Goal: Information Seeking & Learning: Learn about a topic

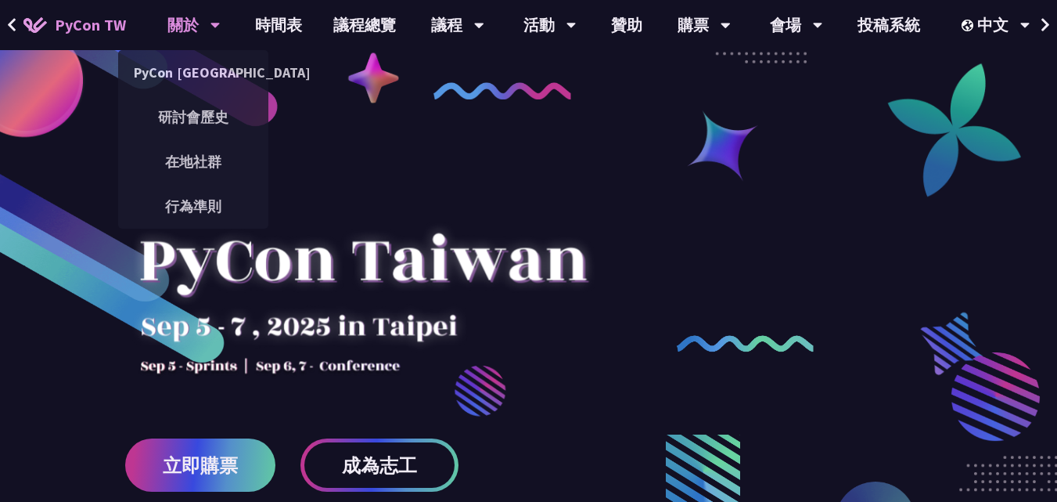
click at [193, 30] on div "關於" at bounding box center [193, 25] width 53 height 50
click at [207, 126] on link "研討會歷史" at bounding box center [193, 117] width 150 height 37
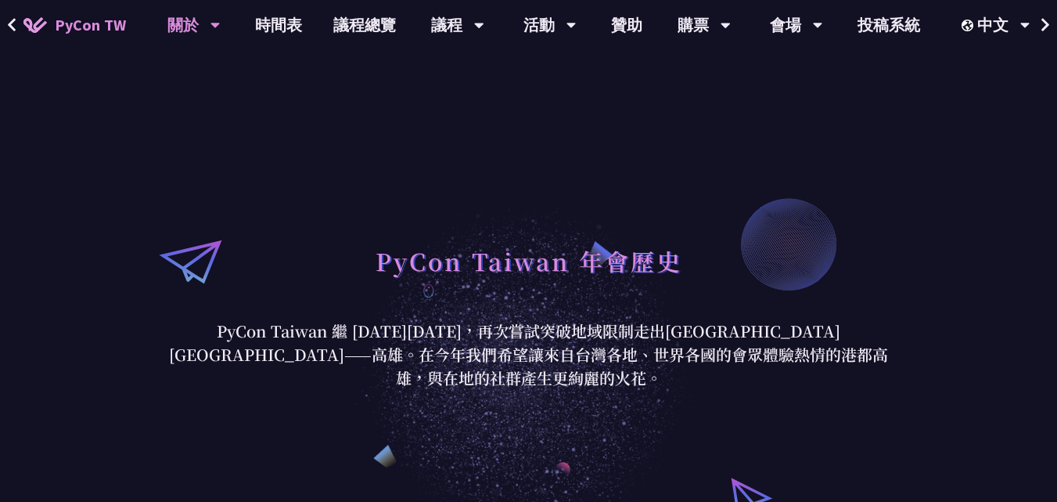
click at [120, 23] on span "PyCon TW" at bounding box center [90, 24] width 71 height 23
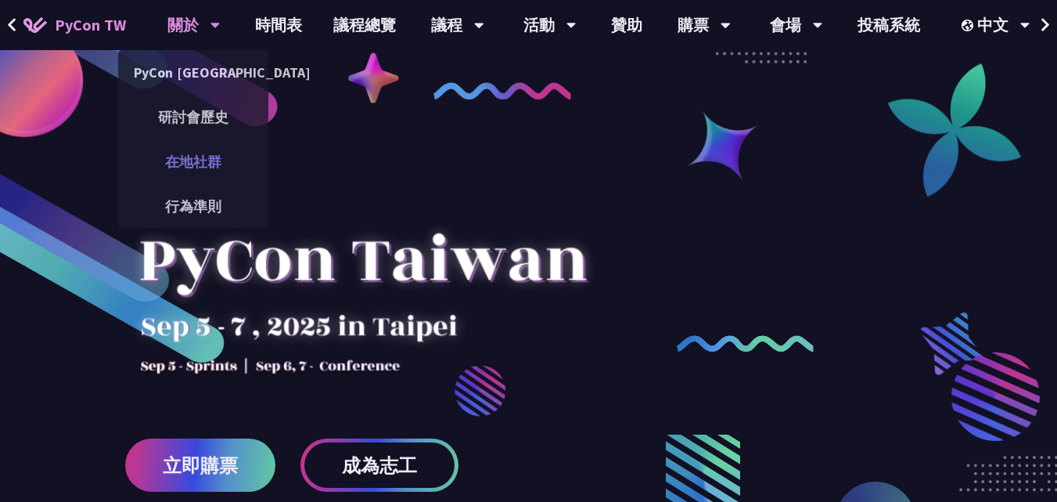
click at [201, 157] on link "在地社群" at bounding box center [193, 161] width 150 height 37
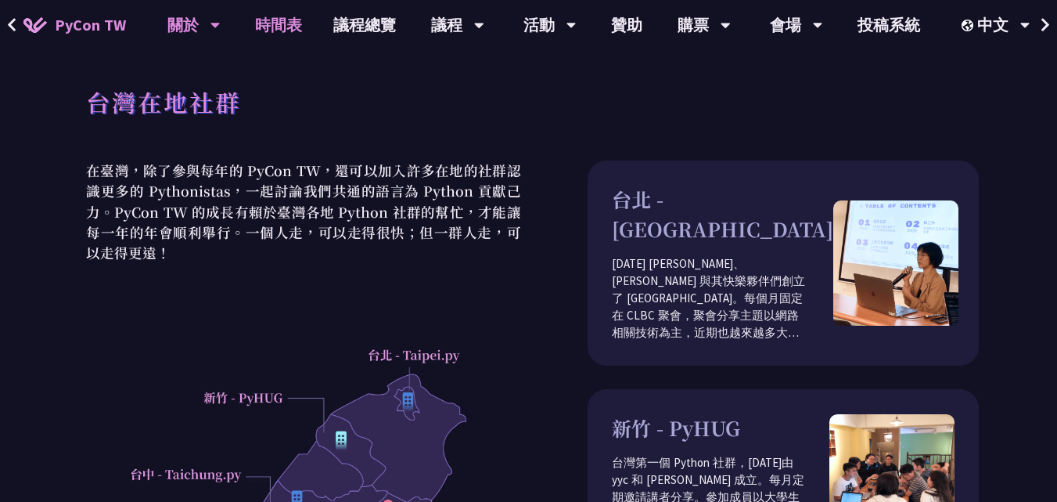
click at [301, 25] on link "時間表" at bounding box center [278, 25] width 78 height 50
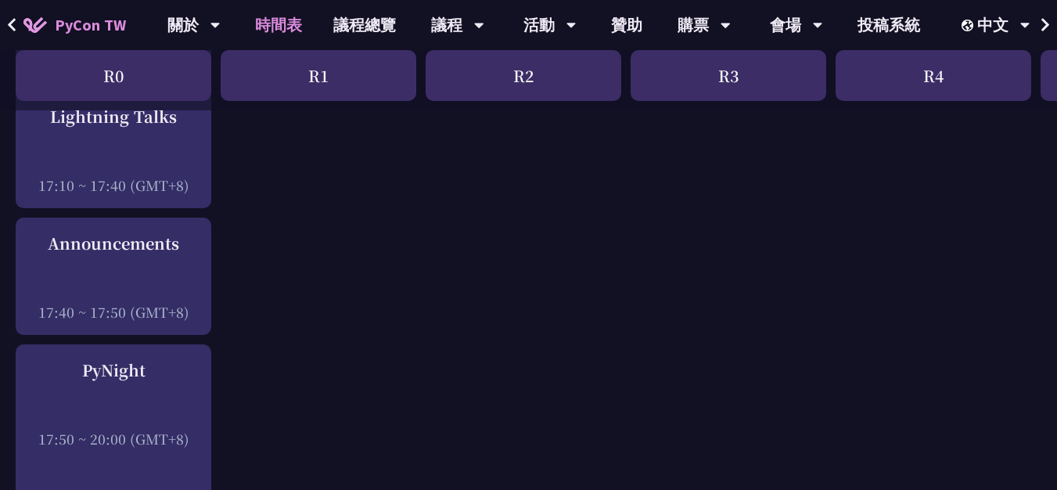
scroll to position [2269, 0]
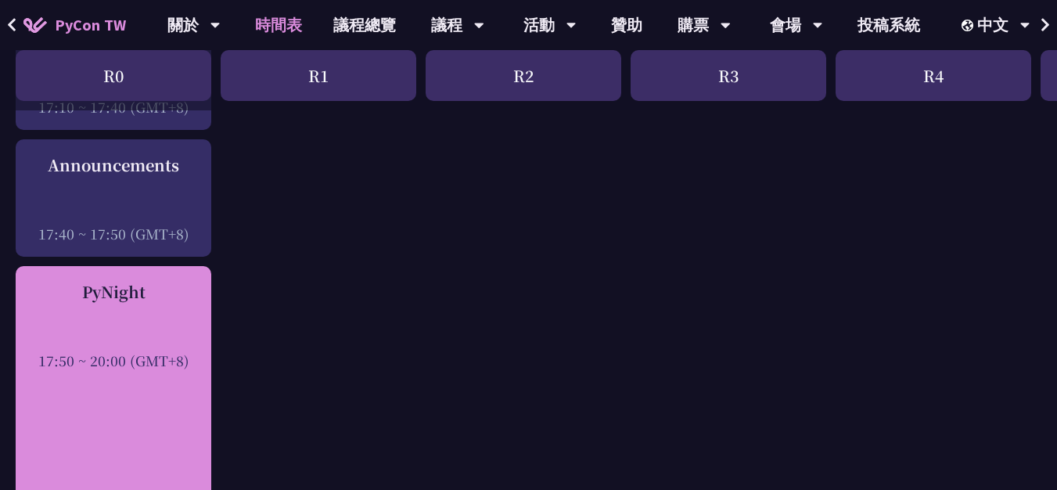
click at [140, 341] on div at bounding box center [113, 338] width 180 height 23
click at [132, 307] on div "PyNight 17:50 ~ 20:00 (GMT+8)" at bounding box center [113, 325] width 180 height 90
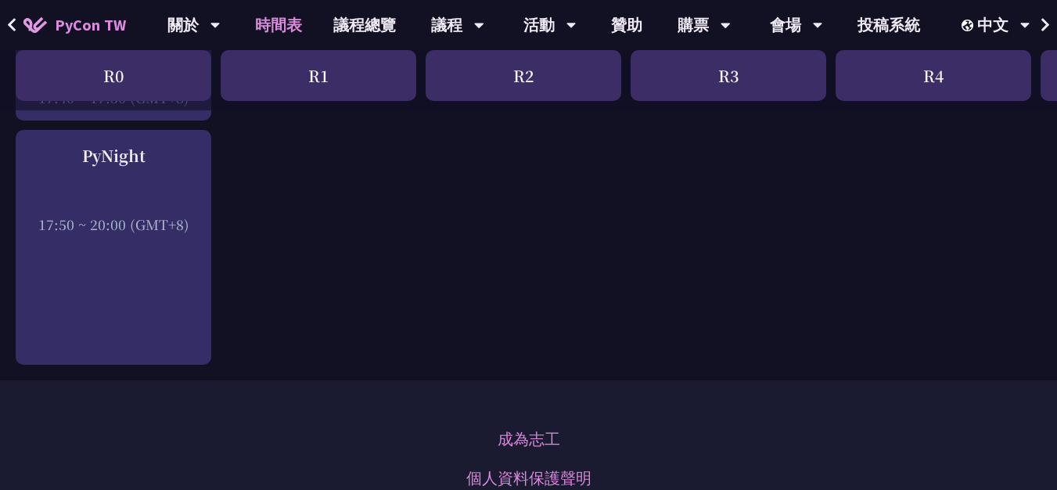
scroll to position [2212, 0]
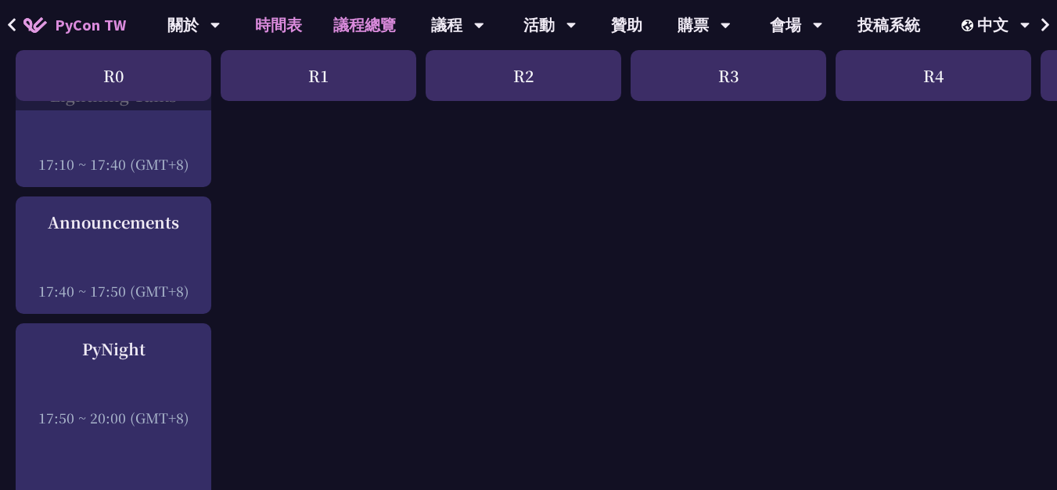
click at [347, 34] on link "議程總覽" at bounding box center [365, 25] width 94 height 50
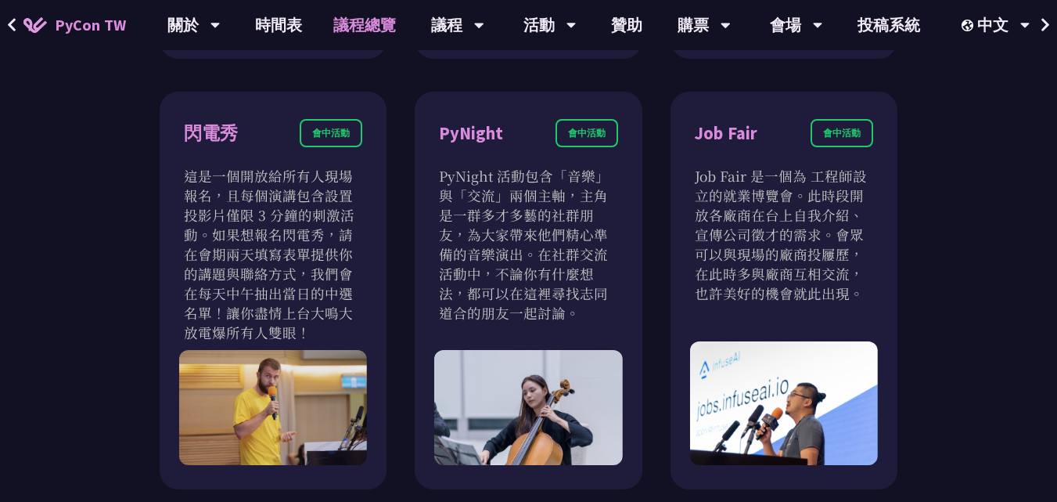
scroll to position [1330, 0]
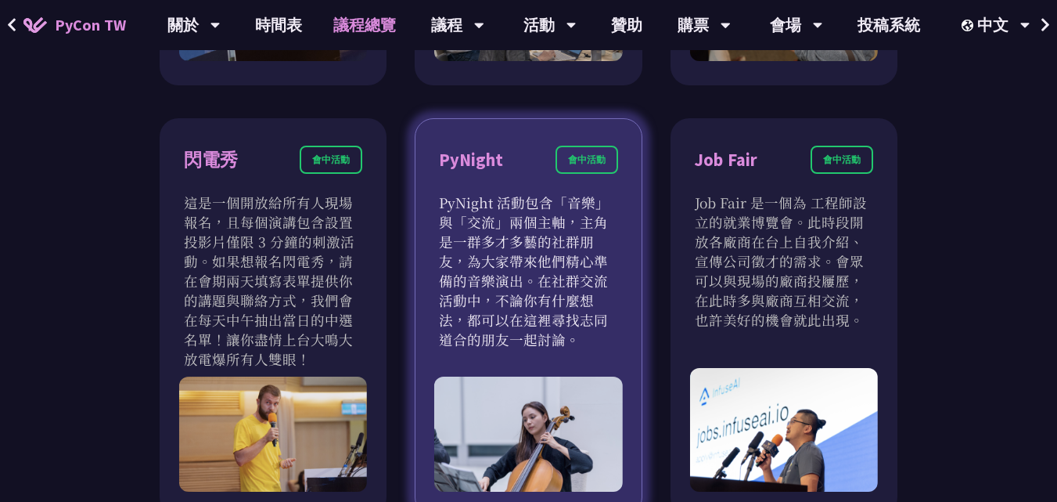
click at [509, 146] on div "PyNight 會中活動" at bounding box center [528, 169] width 178 height 47
click at [567, 146] on div "會中活動" at bounding box center [587, 160] width 63 height 28
click at [528, 221] on p "PyNight 活動包含「音樂」與「交流」兩個主軸，主角是一群多才多藝的社群朋友，為大家帶來他們精心準備的音樂演出。在社群交流活動中，不論你有什麼想法，都可以…" at bounding box center [528, 271] width 178 height 157
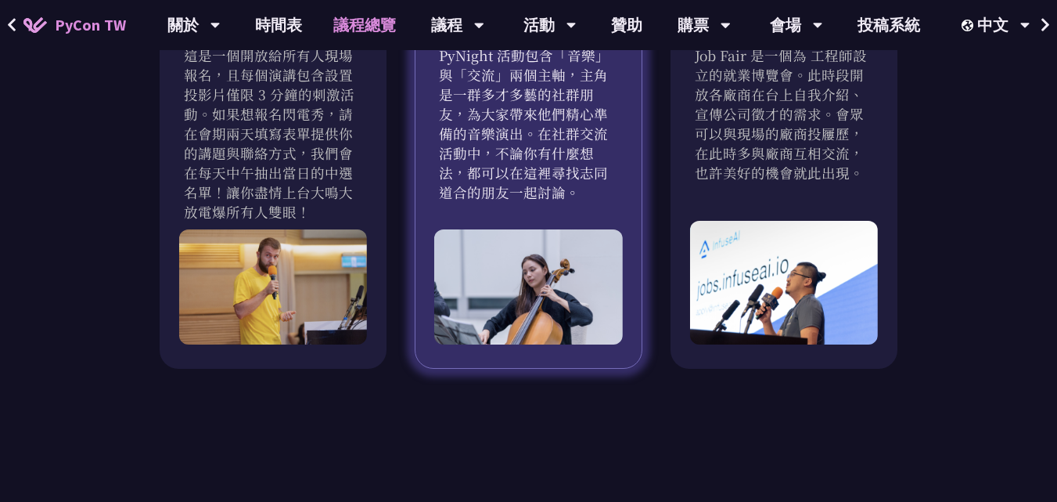
scroll to position [1335, 0]
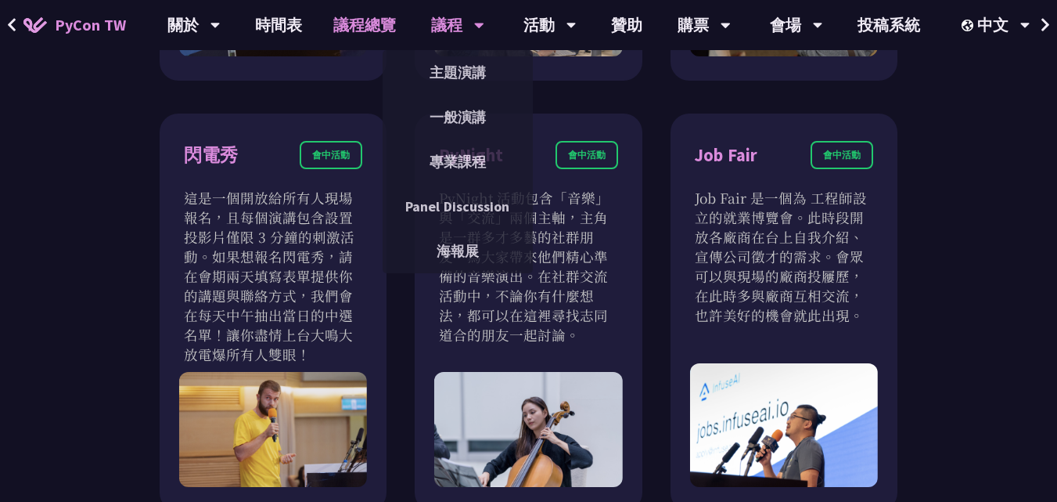
click at [221, 26] on div "議程" at bounding box center [193, 25] width 53 height 50
click at [466, 75] on link "主題演講" at bounding box center [458, 72] width 150 height 37
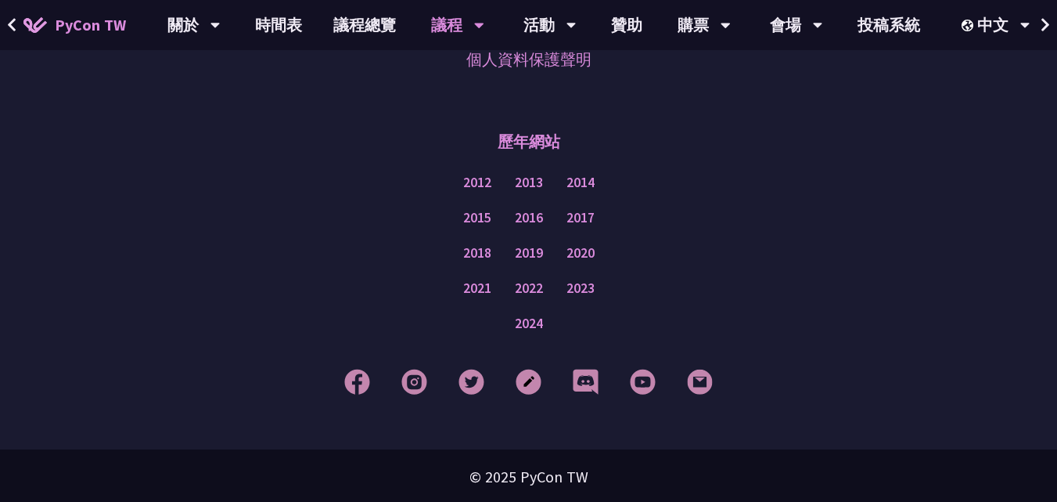
scroll to position [2913, 0]
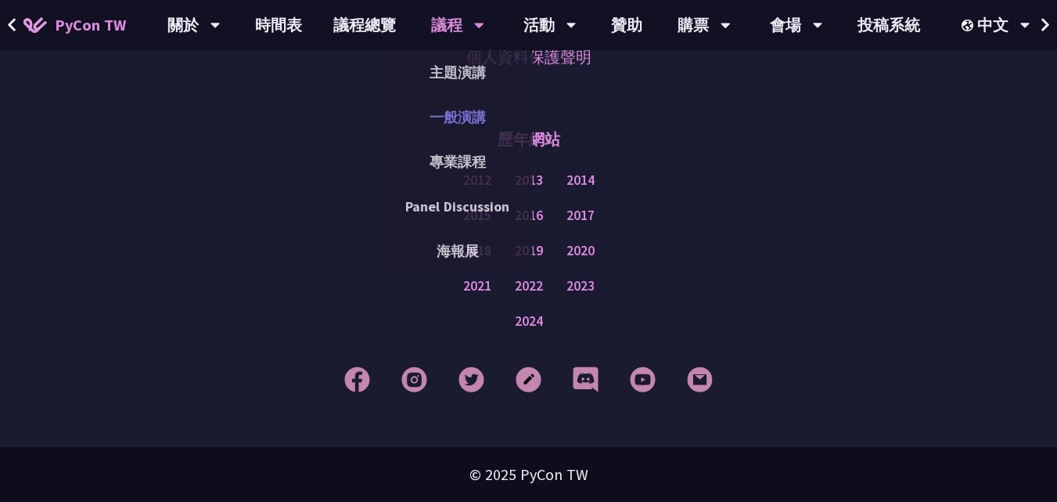
click at [474, 110] on link "一般演講" at bounding box center [458, 117] width 150 height 37
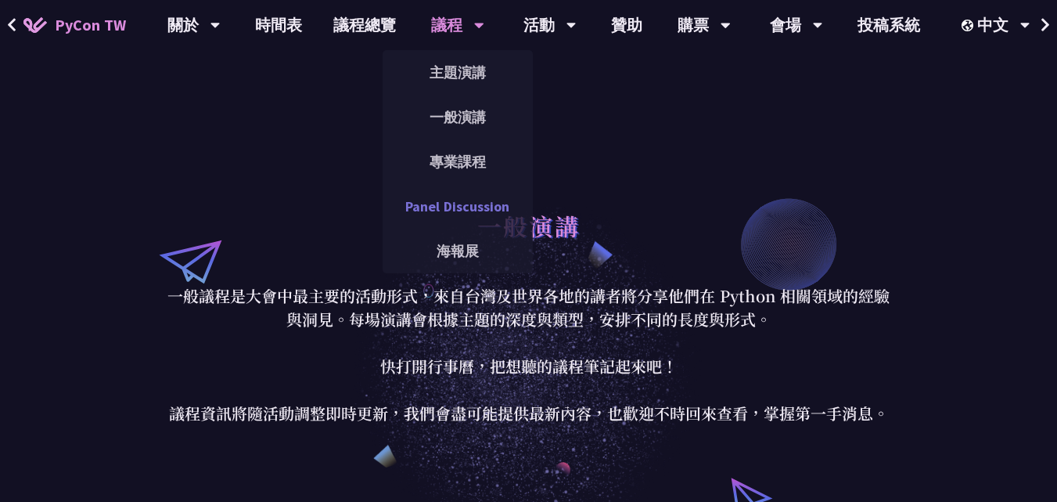
click at [469, 203] on link "Panel Discussion" at bounding box center [458, 206] width 150 height 37
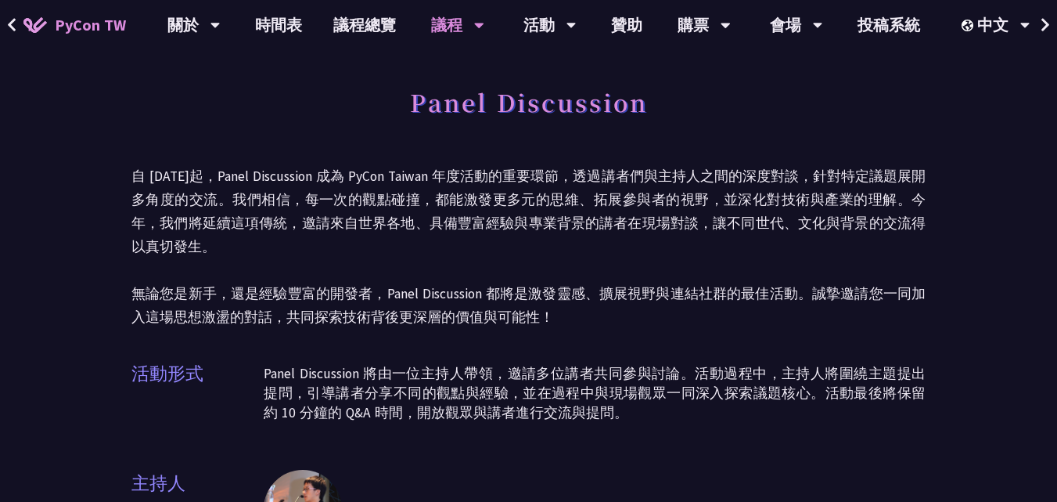
click at [515, 181] on p "自 [DATE]起，Panel Discussion 成為 PyCon Taiwan 年度活動的重要環節，透過講者們與主持人之間的深度對談，針對特定議題展開多…" at bounding box center [528, 246] width 794 height 164
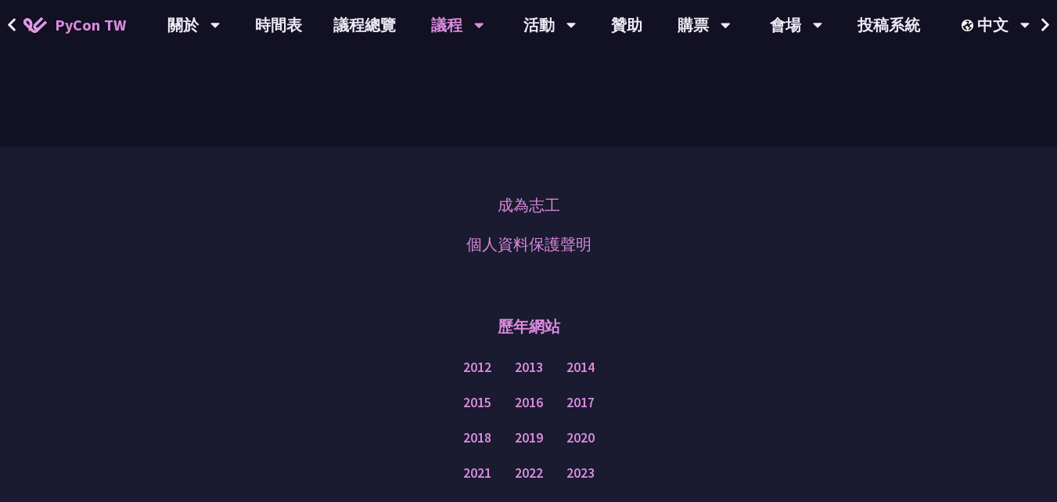
scroll to position [786, 0]
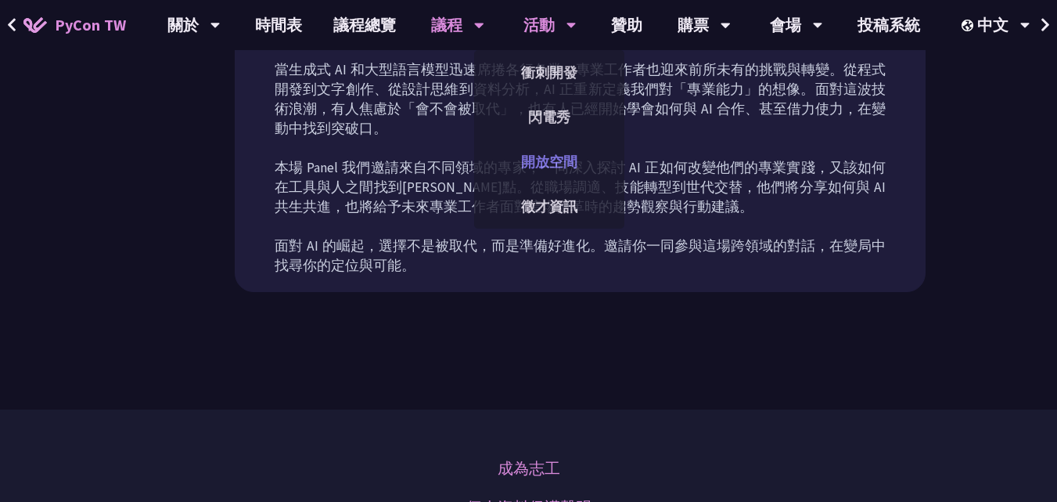
click at [538, 160] on link "開放空間" at bounding box center [549, 161] width 150 height 37
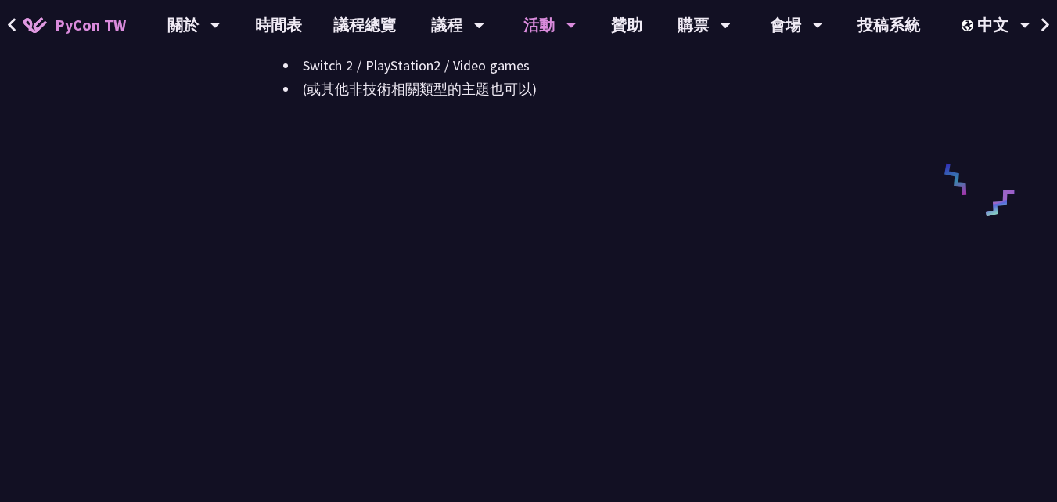
scroll to position [2191, 0]
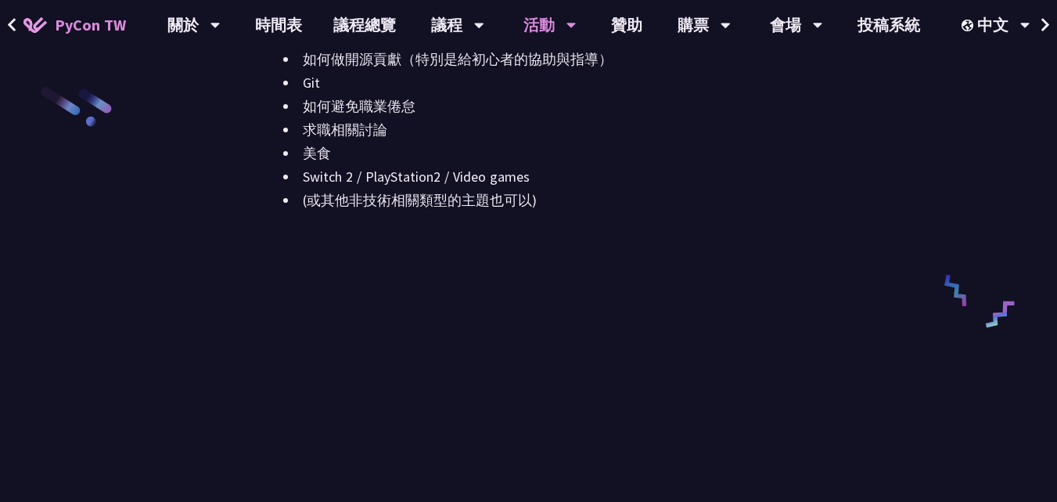
scroll to position [1956, 0]
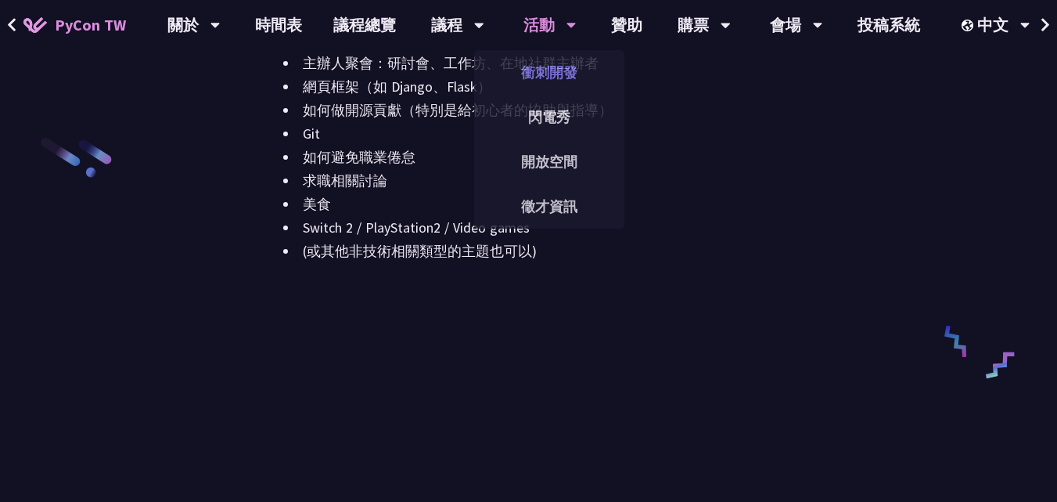
click at [567, 70] on link "衝刺開發" at bounding box center [549, 72] width 150 height 37
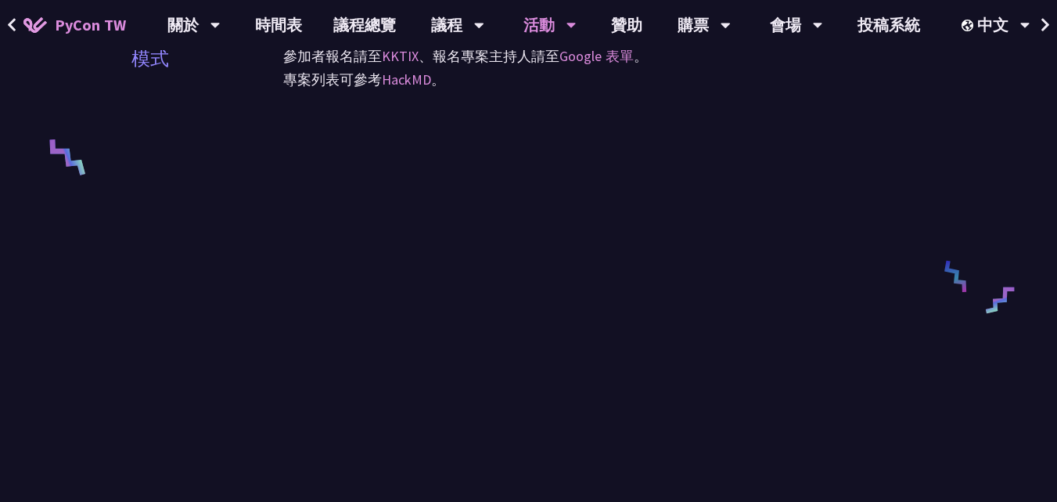
scroll to position [626, 0]
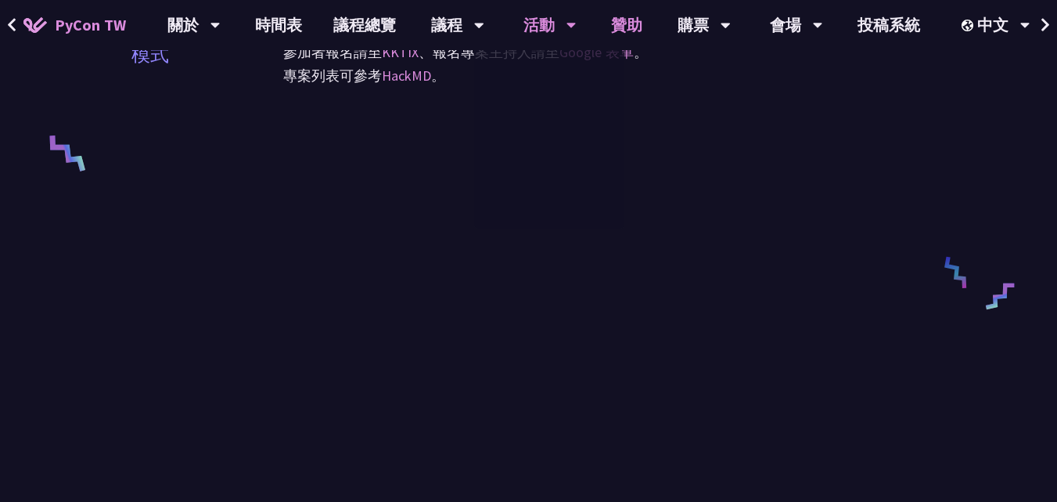
click at [636, 20] on link "贊助" at bounding box center [627, 25] width 63 height 50
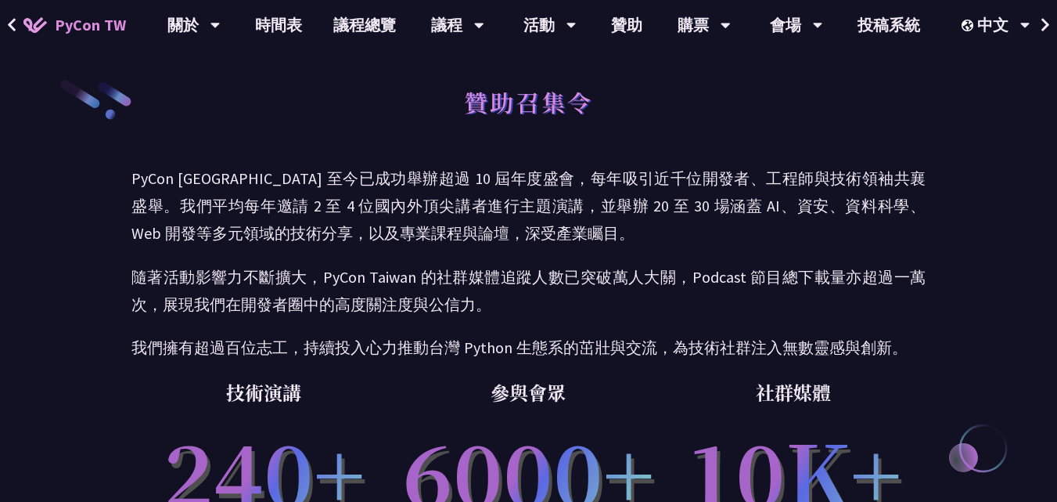
click at [703, 176] on p "PyCon [GEOGRAPHIC_DATA] 至今已成功舉辦超過 10 屆年度盛會，每年吸引近千位開發者、工程師與技術領袖共襄盛舉。我們平均每年邀請 2 至…" at bounding box center [528, 205] width 794 height 83
click at [221, 23] on icon at bounding box center [215, 25] width 10 height 16
click at [221, 31] on div "會場" at bounding box center [193, 25] width 53 height 50
click at [779, 73] on link "會場資訊" at bounding box center [796, 72] width 150 height 37
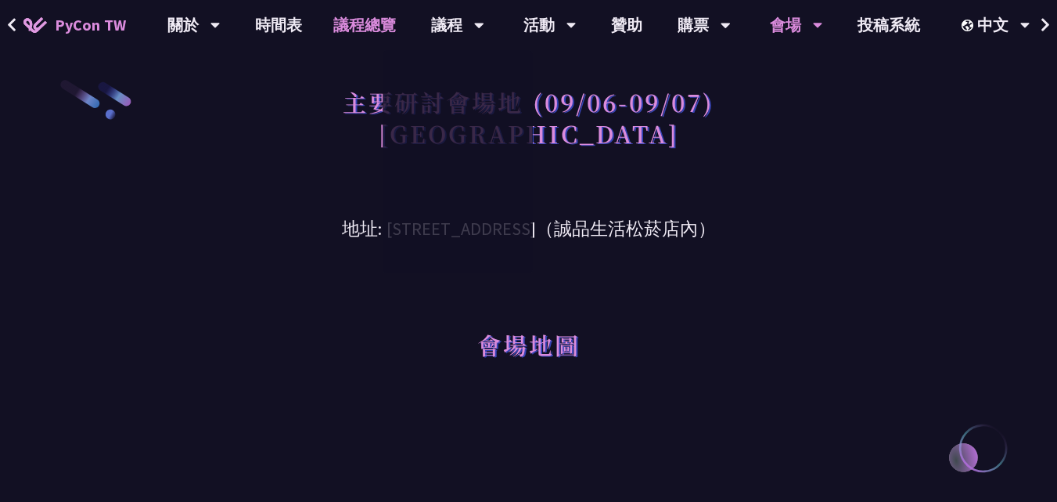
click at [365, 25] on link "議程總覽" at bounding box center [365, 25] width 94 height 50
